Goal: Task Accomplishment & Management: Use online tool/utility

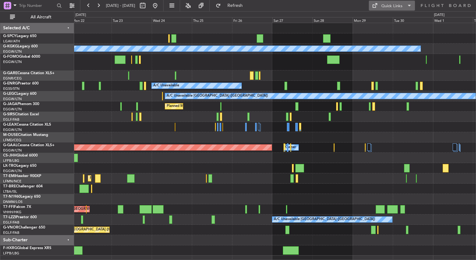
click at [390, 7] on div "Quick Links" at bounding box center [391, 6] width 21 height 6
click at [390, 17] on button "Trip Builder" at bounding box center [392, 20] width 47 height 15
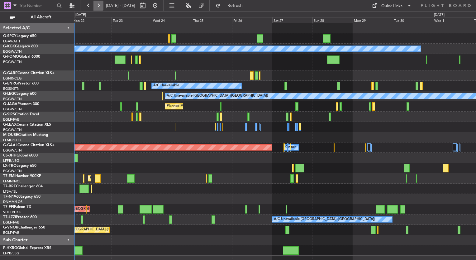
click at [101, 7] on button at bounding box center [98, 6] width 10 height 10
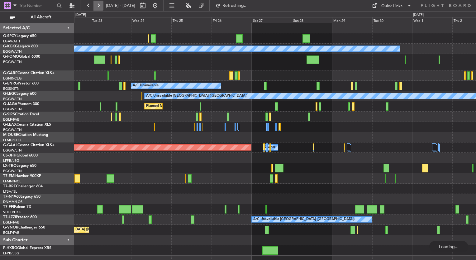
click at [101, 7] on button at bounding box center [98, 6] width 10 height 10
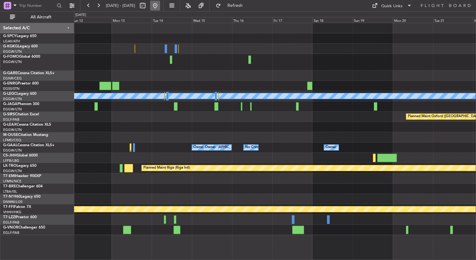
click at [160, 6] on button at bounding box center [155, 6] width 10 height 10
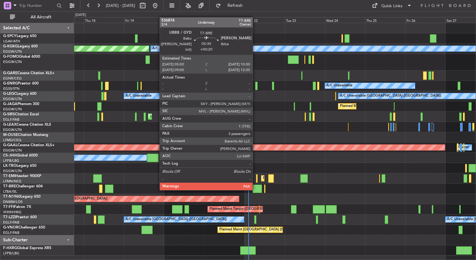
click at [255, 189] on div at bounding box center [257, 188] width 9 height 8
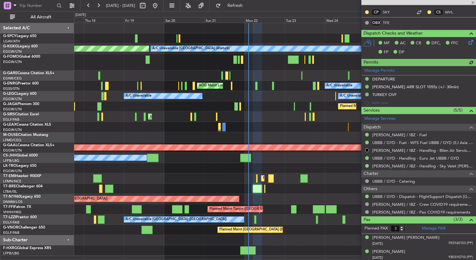
scroll to position [156, 0]
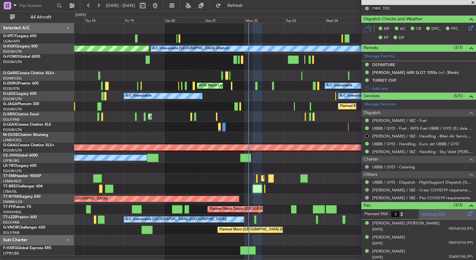
click at [439, 213] on link "Manage PAX" at bounding box center [434, 214] width 24 height 6
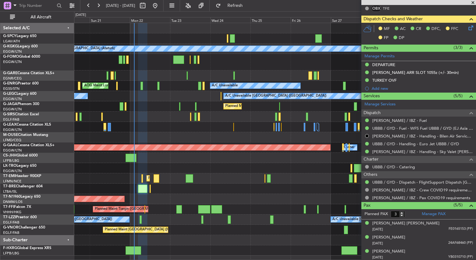
click at [157, 194] on div "AOG Maint London ([GEOGRAPHIC_DATA])" at bounding box center [275, 199] width 402 height 10
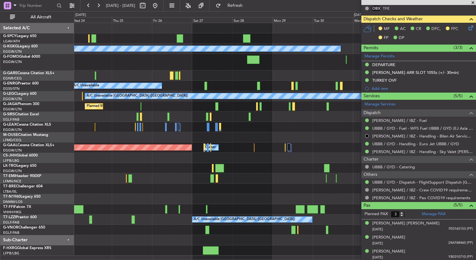
click at [150, 197] on div "AOG Maint London ([GEOGRAPHIC_DATA])" at bounding box center [275, 199] width 402 height 10
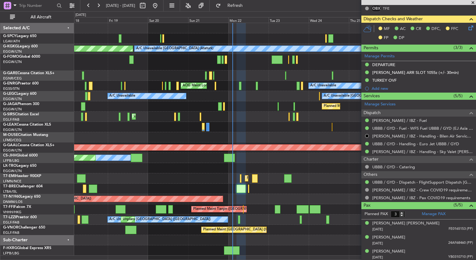
click at [274, 192] on div "A/C Unavailable [GEOGRAPHIC_DATA] (Ataturk) AOG Maint [GEOGRAPHIC_DATA] ([GEOGR…" at bounding box center [275, 139] width 402 height 232
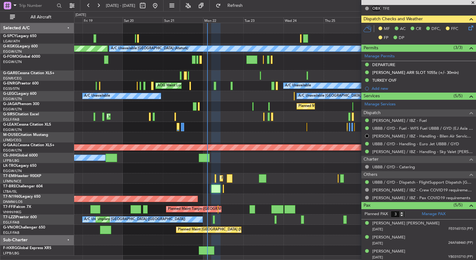
click at [252, 192] on div at bounding box center [275, 188] width 402 height 10
click at [248, 7] on span "Refresh" at bounding box center [235, 5] width 26 height 4
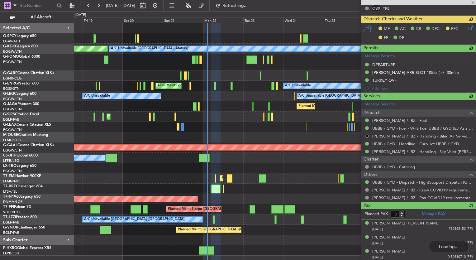
type input "5"
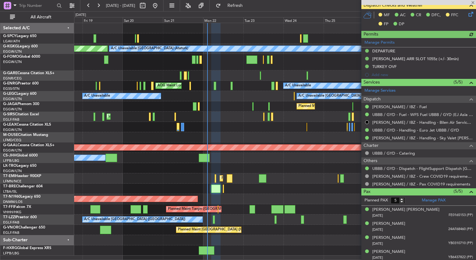
scroll to position [184, 0]
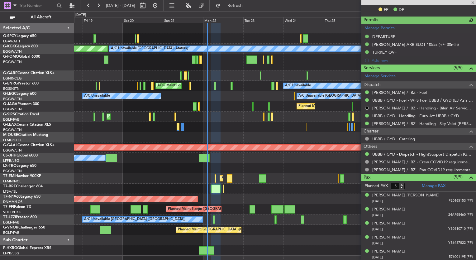
click at [415, 152] on link "UBBB / GYD - Dispatch - FlightSupport Dispatch [GEOGRAPHIC_DATA]" at bounding box center [422, 153] width 101 height 5
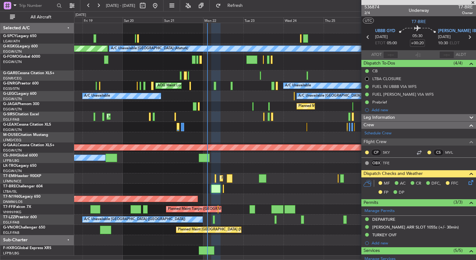
scroll to position [0, 0]
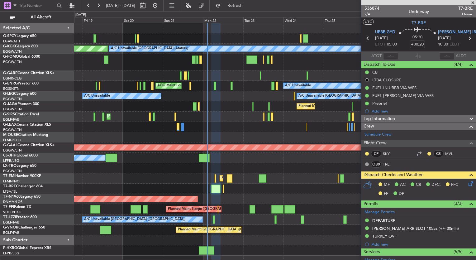
click at [371, 9] on span "536874" at bounding box center [371, 8] width 15 height 7
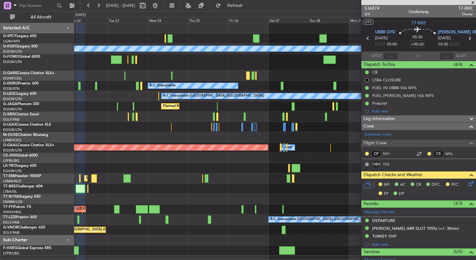
click at [108, 90] on div "A/C Unavailable [GEOGRAPHIC_DATA] (Ataturk) A/C Unavailable AOG Maint [GEOGRAPH…" at bounding box center [275, 139] width 402 height 232
